Goal: Check status

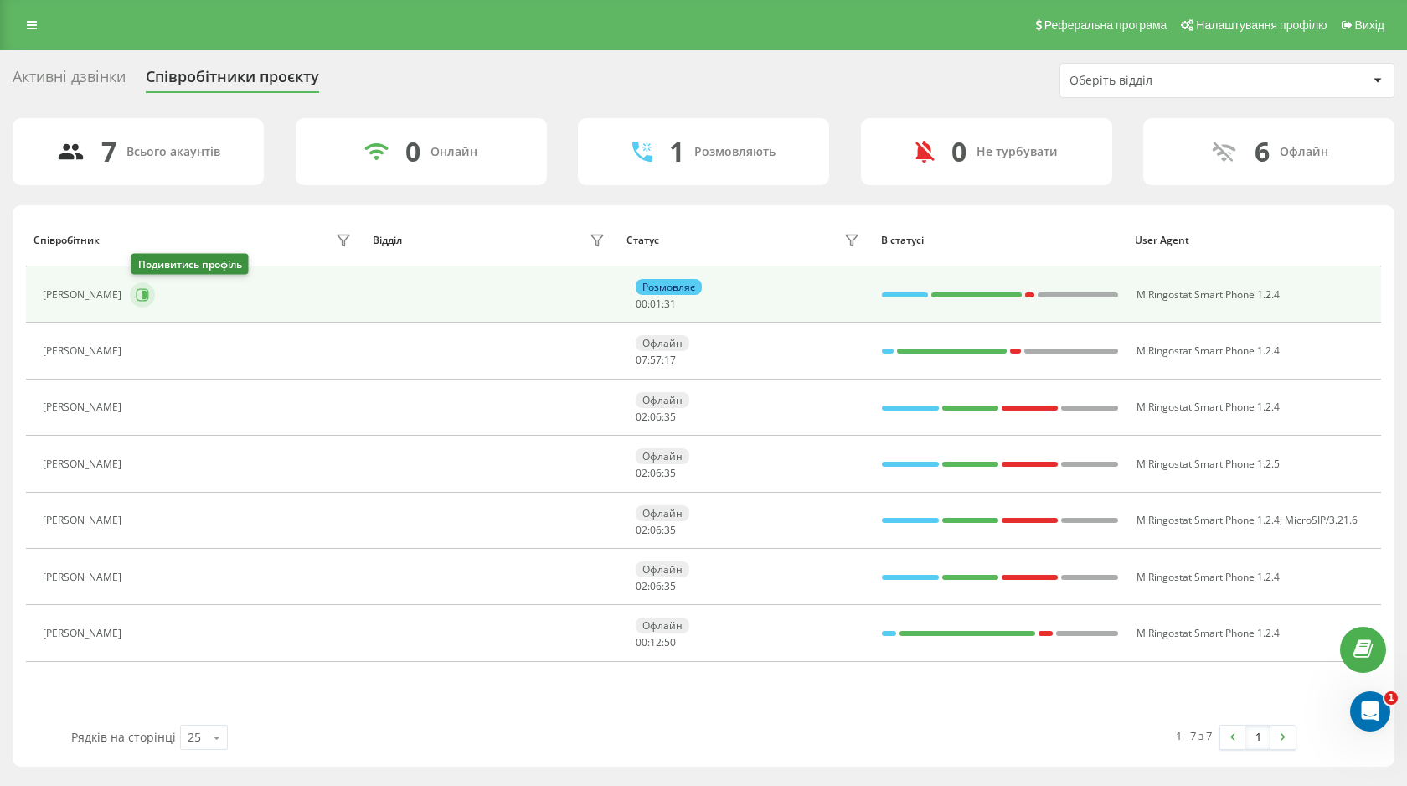
click at [137, 297] on icon at bounding box center [143, 294] width 13 height 13
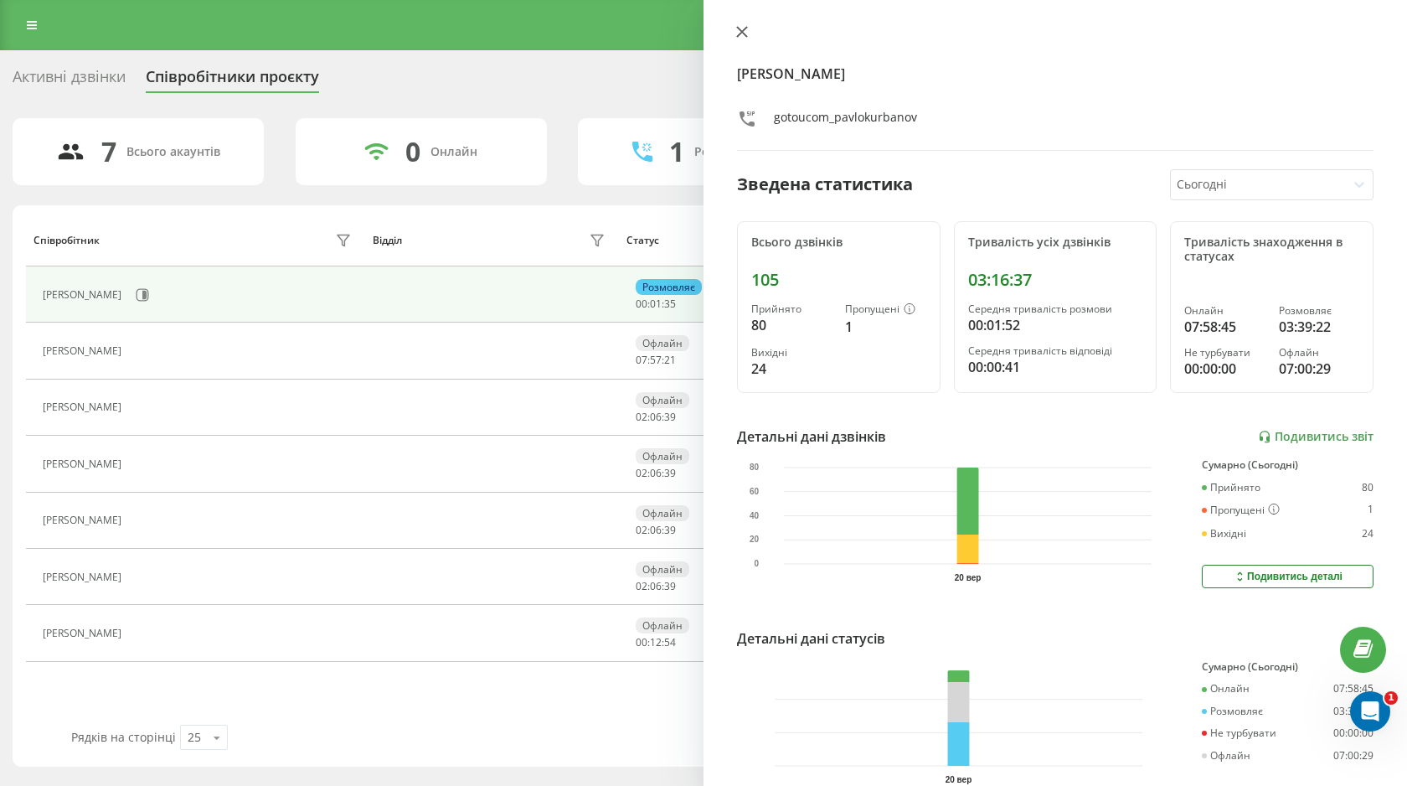
click at [746, 32] on icon at bounding box center [742, 32] width 12 height 12
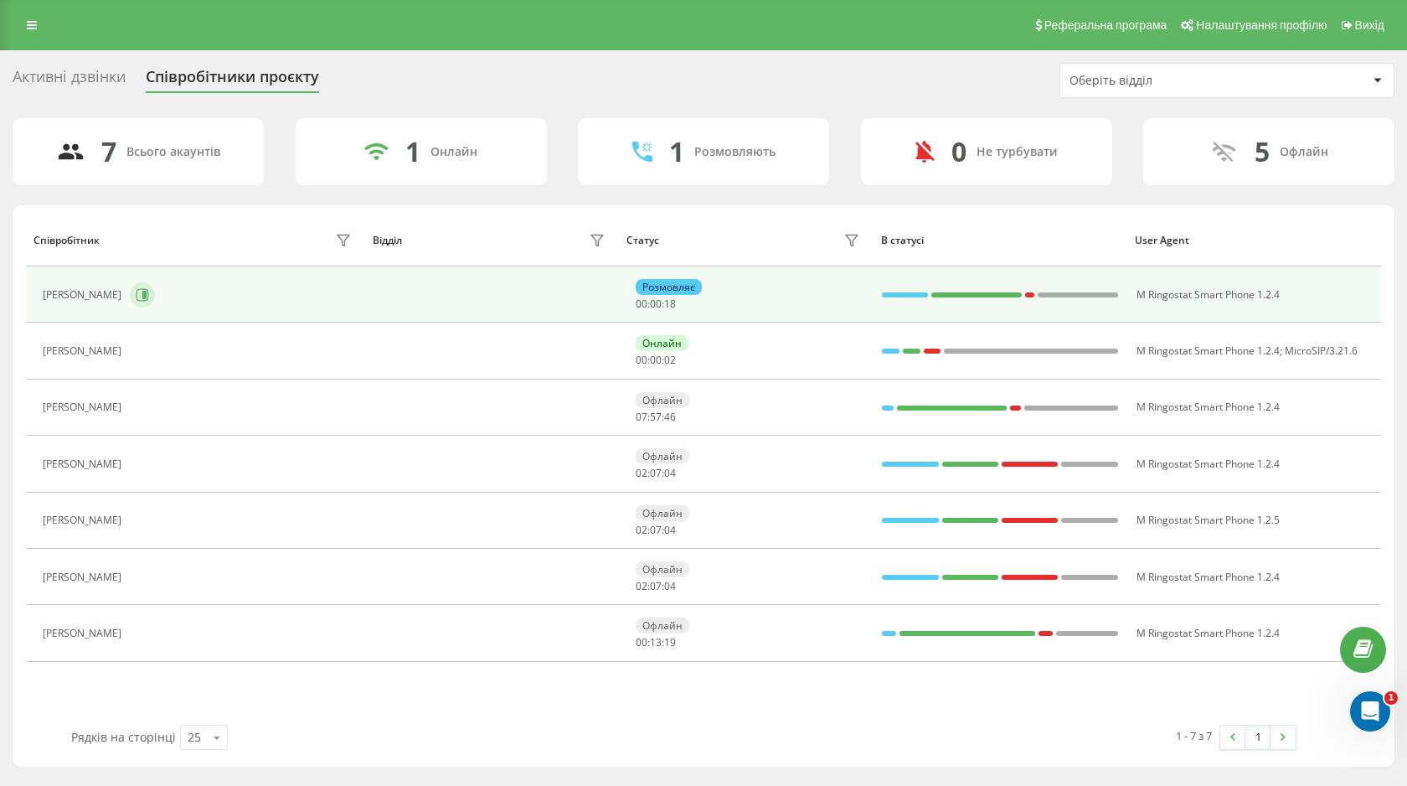
click at [154, 301] on div "[PERSON_NAME]" at bounding box center [199, 295] width 313 height 28
click at [147, 292] on icon at bounding box center [144, 295] width 4 height 8
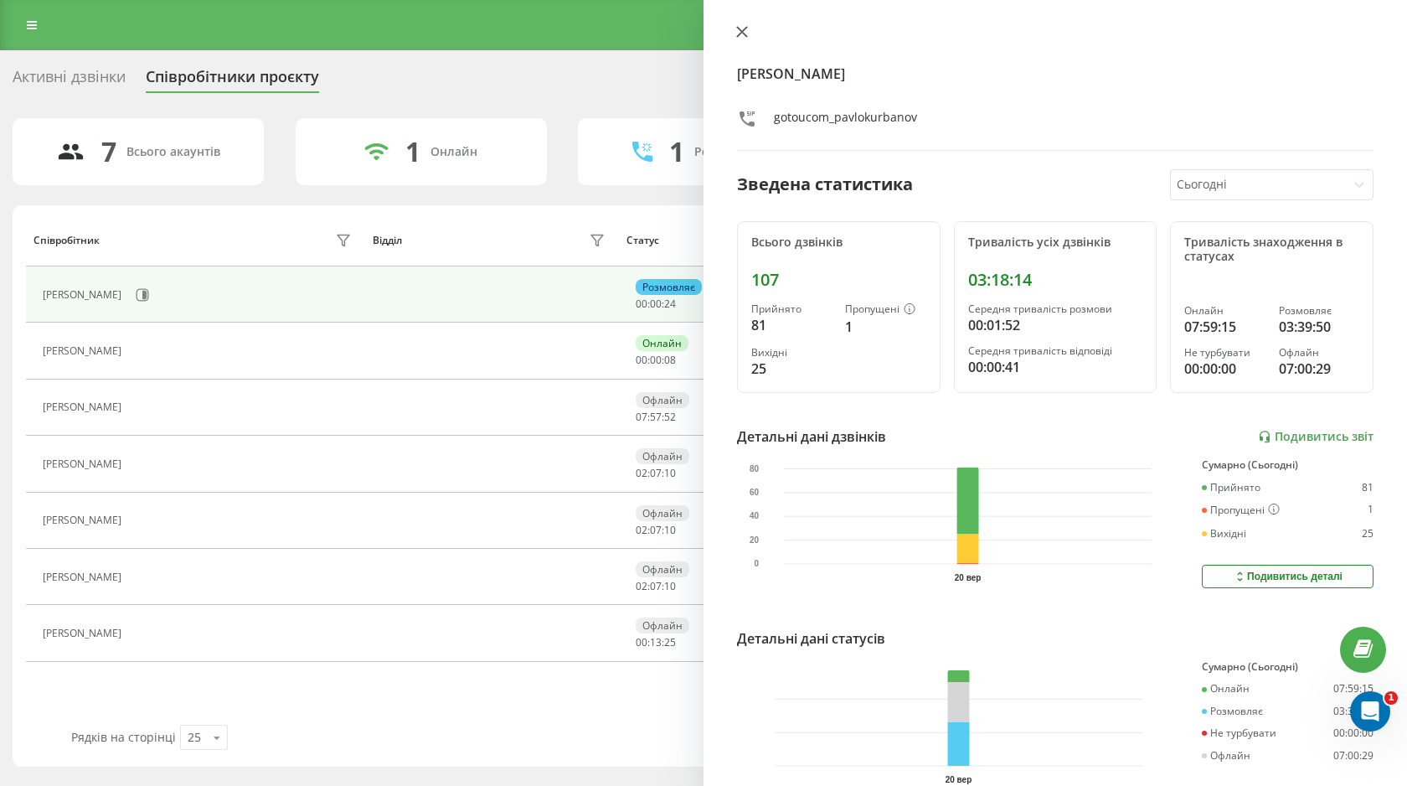
click at [742, 34] on icon at bounding box center [742, 32] width 12 height 12
